Goal: Information Seeking & Learning: Check status

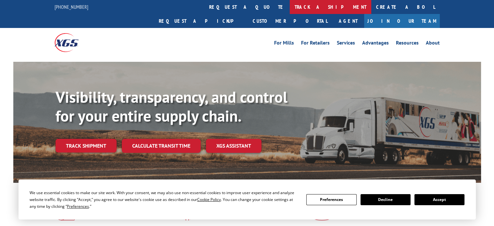
click at [290, 9] on link "track a shipment" at bounding box center [330, 7] width 81 height 14
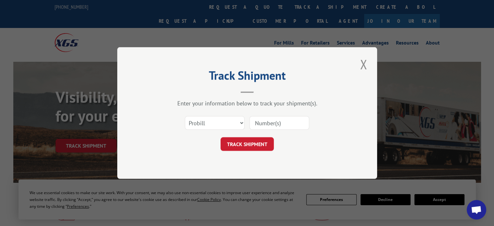
click at [288, 120] on input at bounding box center [279, 123] width 60 height 14
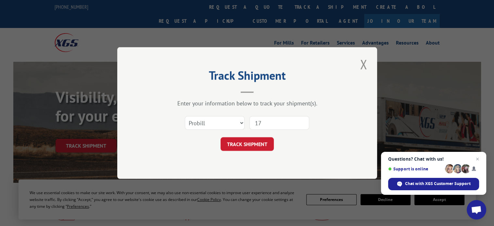
type input "17224091"
click at [260, 142] on button "TRACK SHIPMENT" at bounding box center [246, 144] width 53 height 14
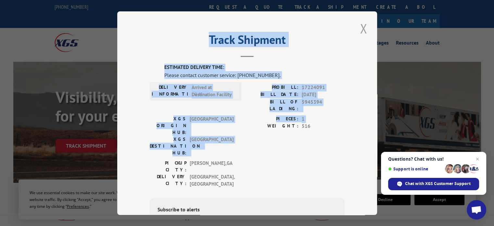
drag, startPoint x: 250, startPoint y: 121, endPoint x: 361, endPoint y: 27, distance: 145.8
click at [361, 27] on div "Track Shipment ESTIMATED DELIVERY TIME: Please contact customer service: [PHONE…" at bounding box center [247, 112] width 260 height 203
click at [361, 27] on button "Close modal" at bounding box center [363, 28] width 11 height 18
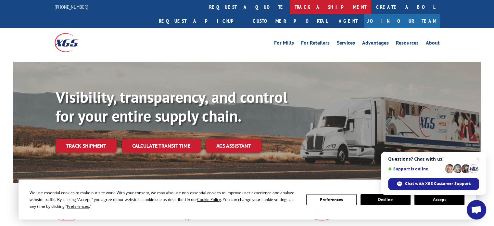
click at [290, 7] on link "track a shipment" at bounding box center [330, 7] width 81 height 14
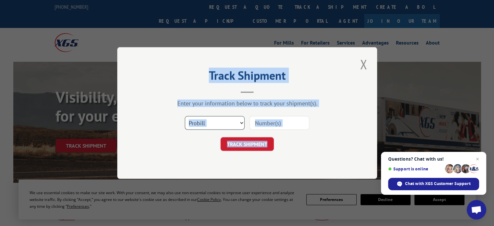
click at [239, 119] on select "Select category... Probill BOL PO" at bounding box center [215, 123] width 60 height 14
select select "bol"
click at [185, 116] on select "Select category... Probill BOL PO" at bounding box center [215, 123] width 60 height 14
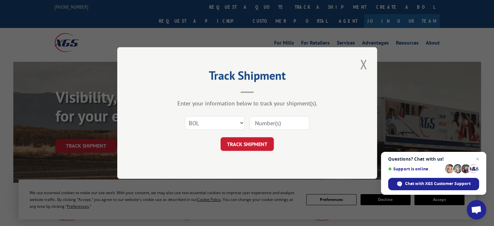
click at [292, 123] on input at bounding box center [279, 123] width 60 height 14
type input "5956762"
click at [265, 140] on button "TRACK SHIPMENT" at bounding box center [246, 144] width 53 height 14
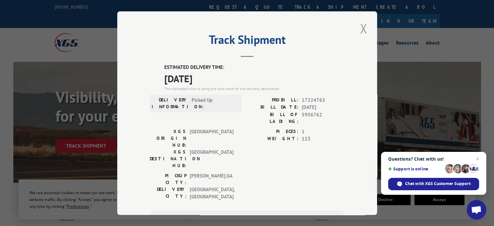
click at [361, 31] on button "Close modal" at bounding box center [363, 28] width 11 height 18
